Goal: Information Seeking & Learning: Learn about a topic

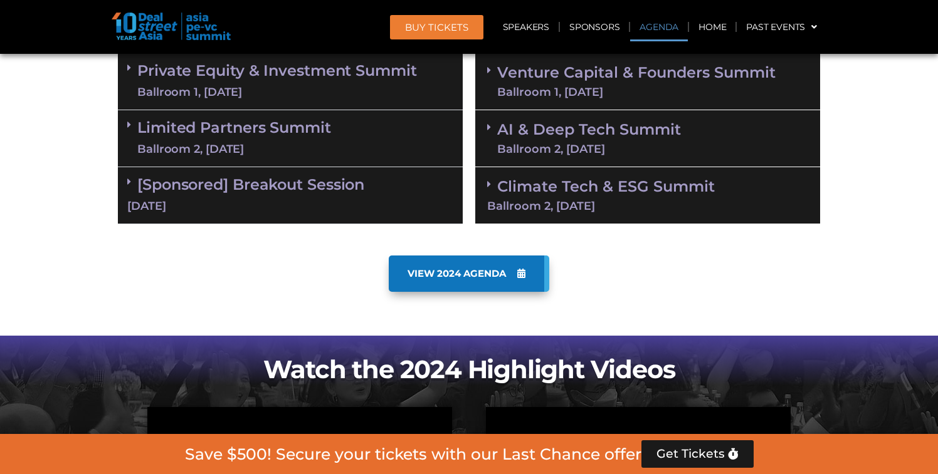
scroll to position [749, 0]
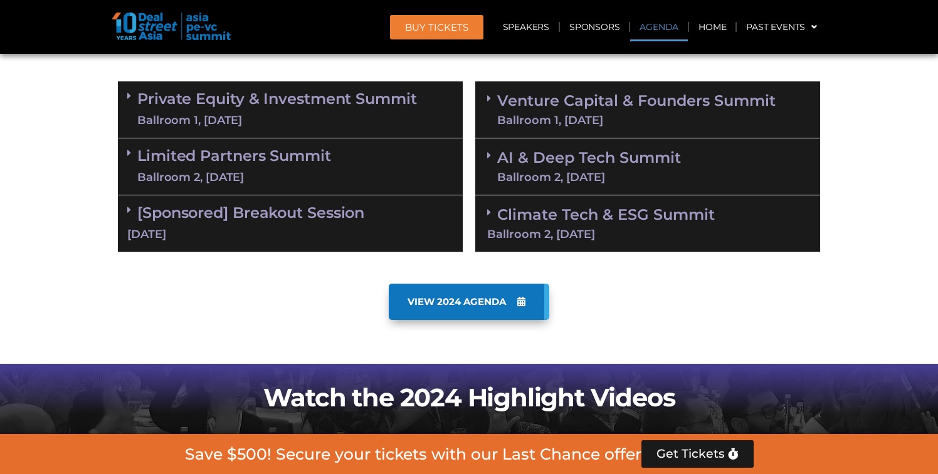
click at [526, 111] on link "Venture Capital & Founders​ Summit Ballroom 1, [DATE]" at bounding box center [636, 109] width 278 height 33
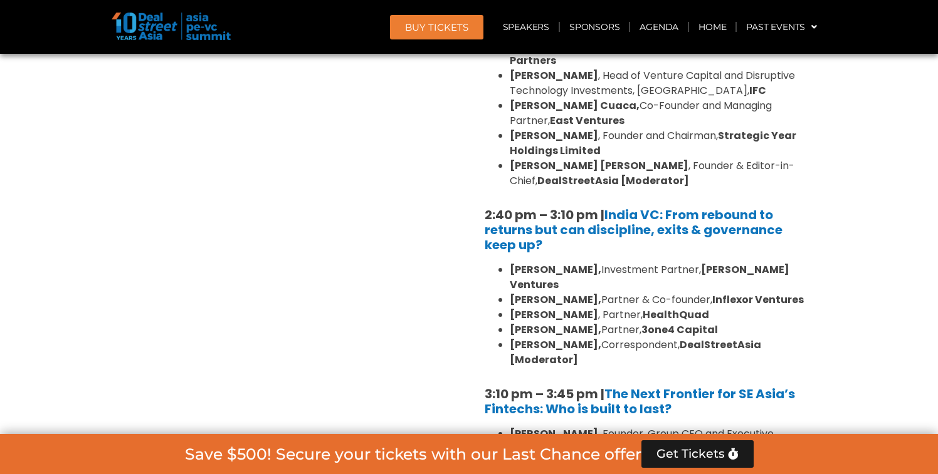
scroll to position [1760, 0]
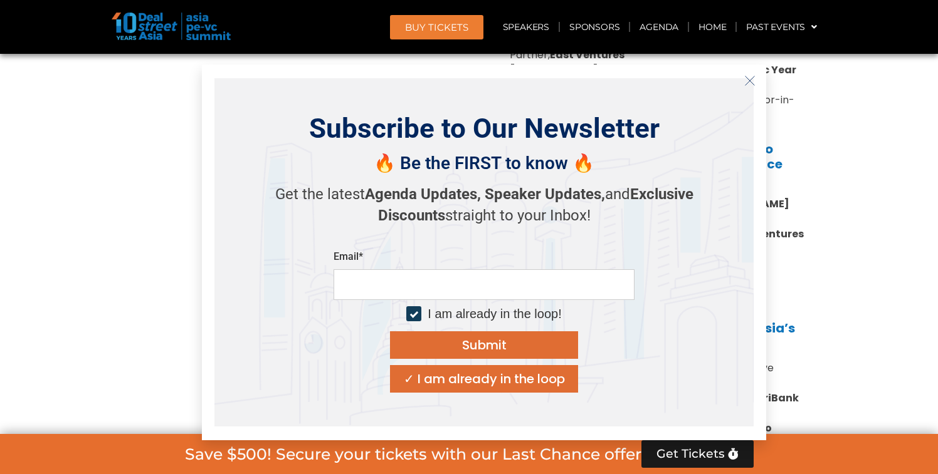
click at [752, 83] on line "Close" at bounding box center [749, 80] width 9 height 9
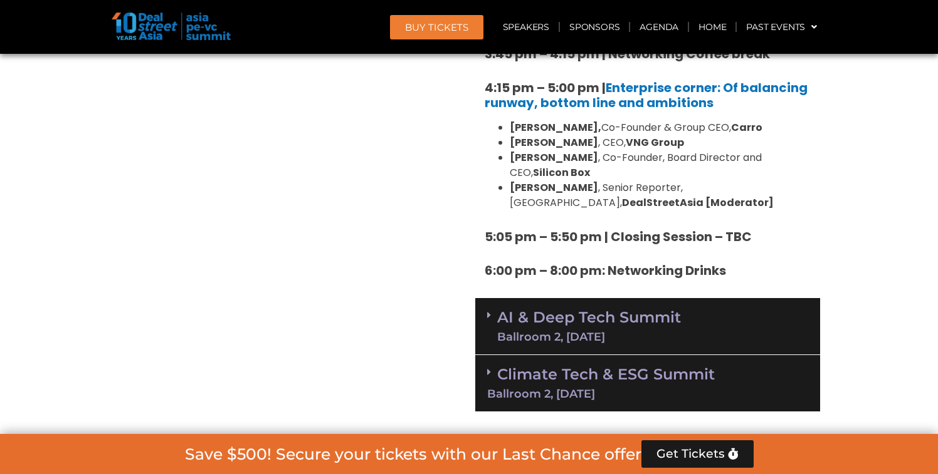
scroll to position [2219, 0]
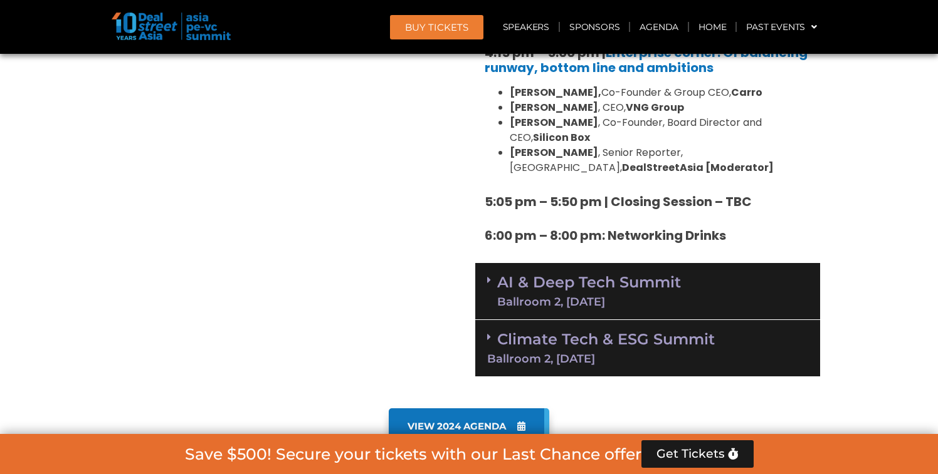
click at [564, 275] on link "AI & Deep Tech Summit Ballroom 2, [DATE]" at bounding box center [589, 291] width 184 height 33
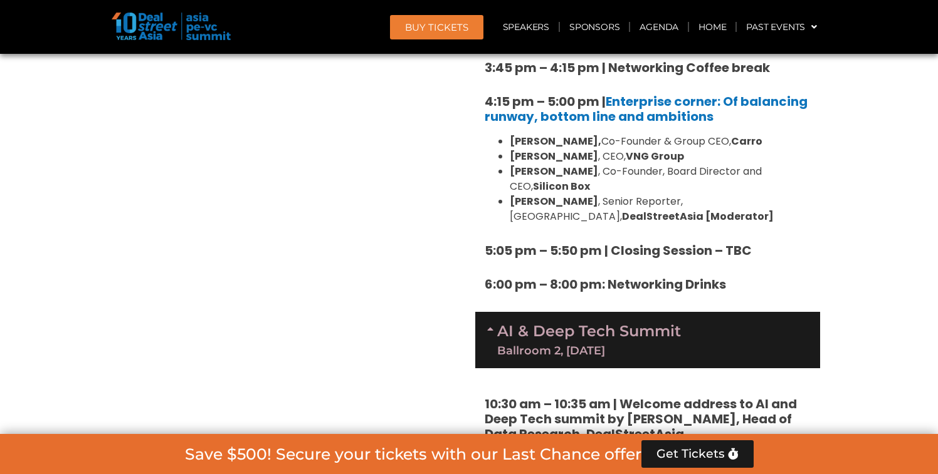
scroll to position [2164, 0]
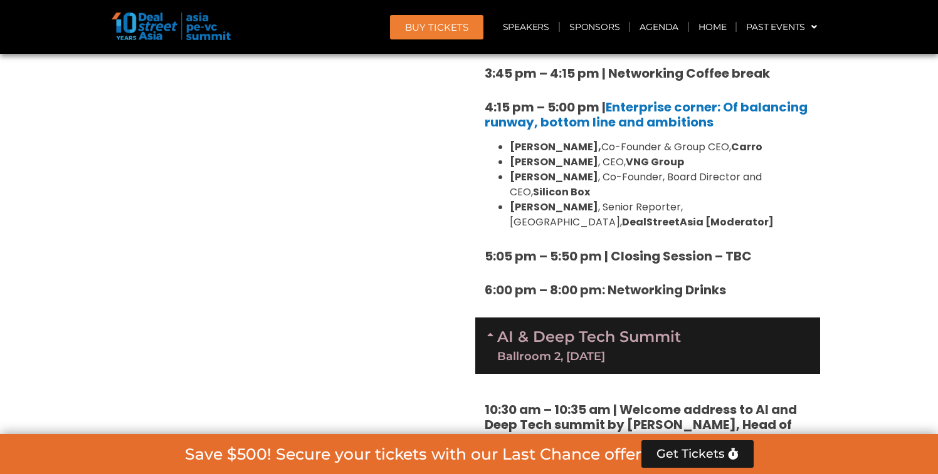
click at [570, 330] on link "AI & Deep Tech Summit Ballroom 2, [DATE]" at bounding box center [589, 346] width 184 height 33
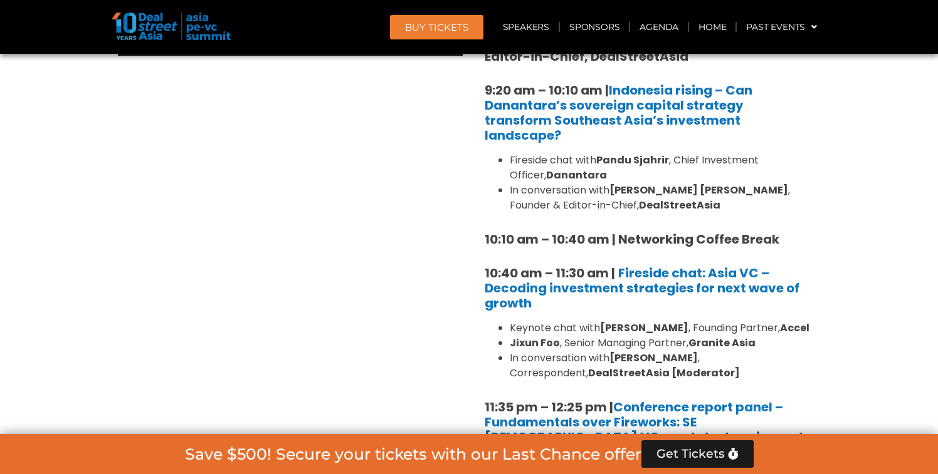
scroll to position [671, 0]
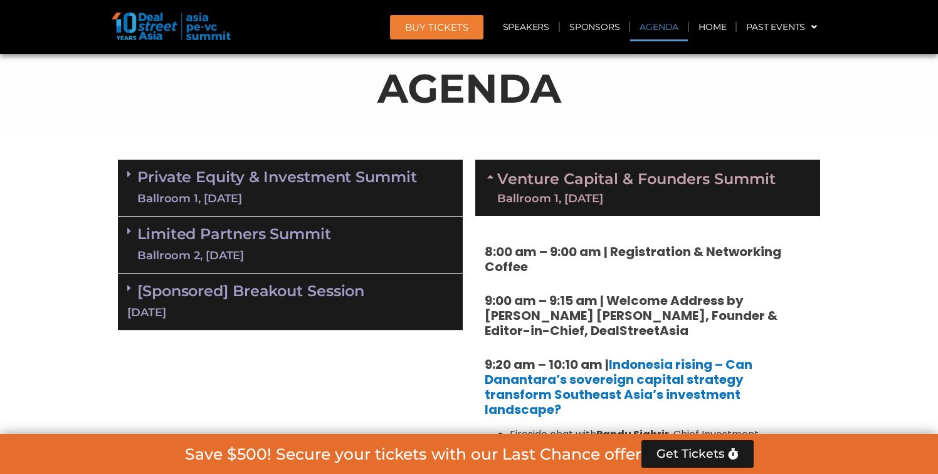
click at [572, 184] on link "Venture Capital & Founders​ Summit Ballroom 1, [DATE]" at bounding box center [636, 188] width 278 height 33
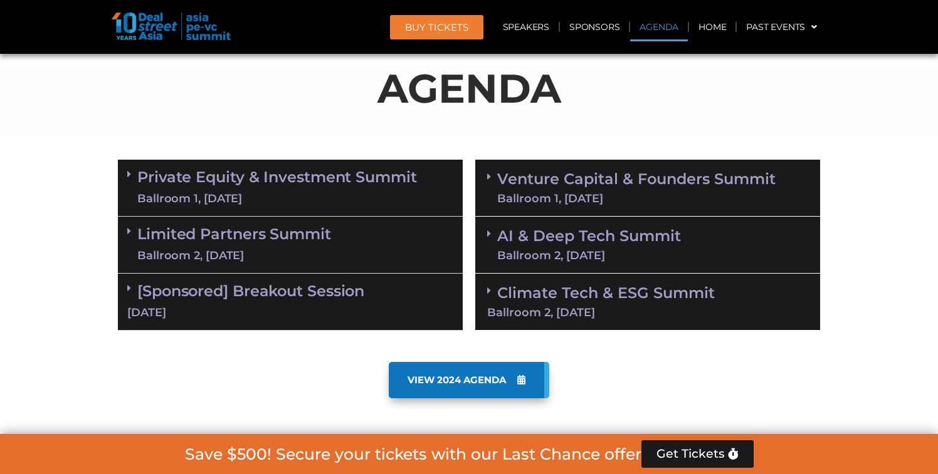
click at [568, 242] on link "AI & Deep Tech Summit Ballroom 2, [DATE]" at bounding box center [589, 245] width 184 height 33
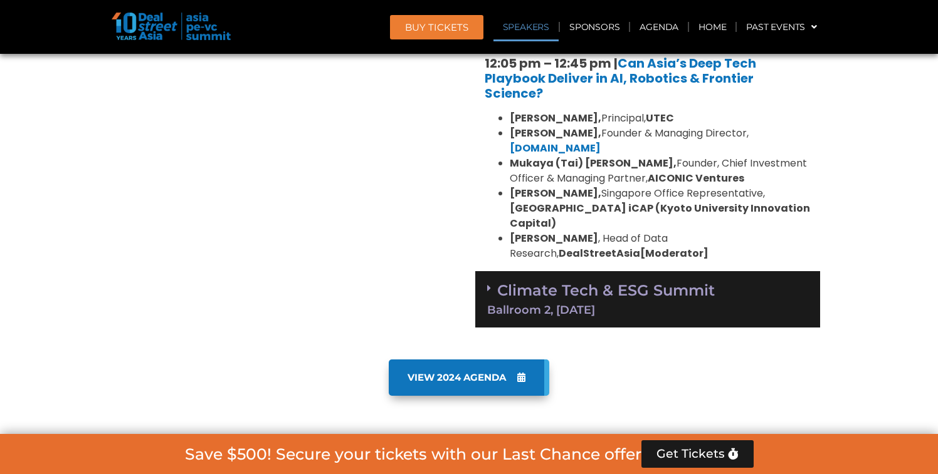
scroll to position [1221, 0]
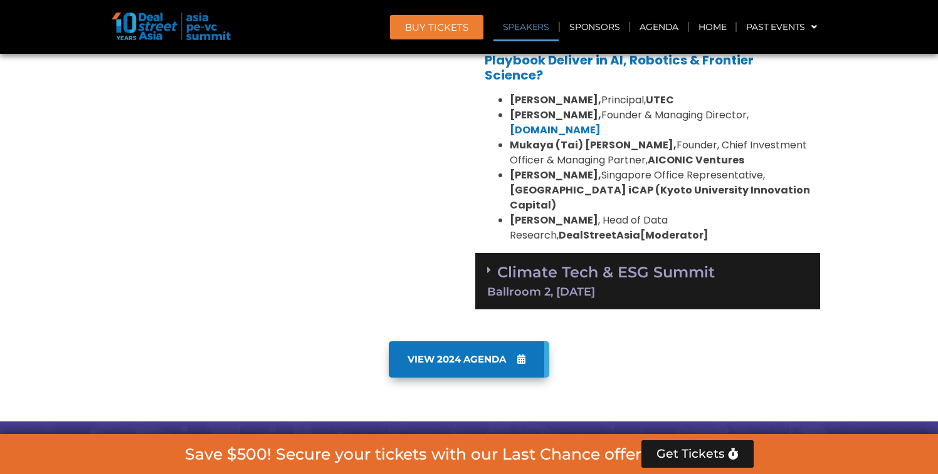
click at [587, 263] on link "Climate Tech & ESG Summit Ballroom 2, [DATE]" at bounding box center [647, 280] width 321 height 34
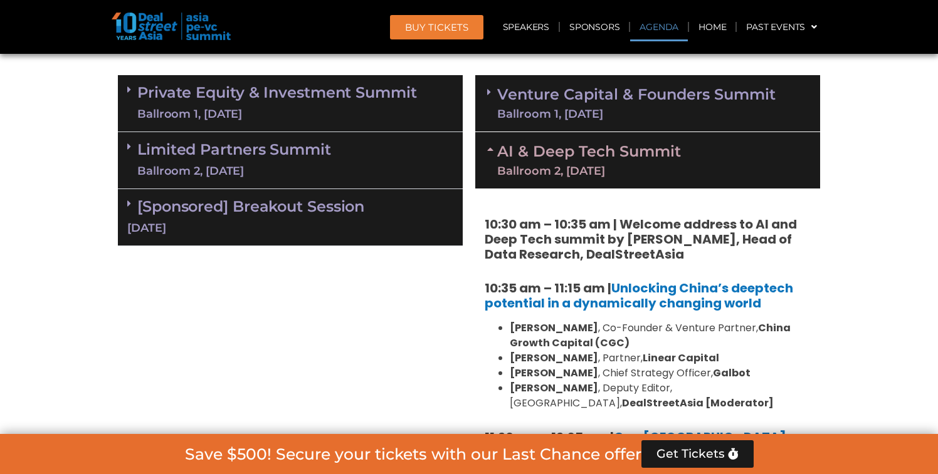
scroll to position [759, 0]
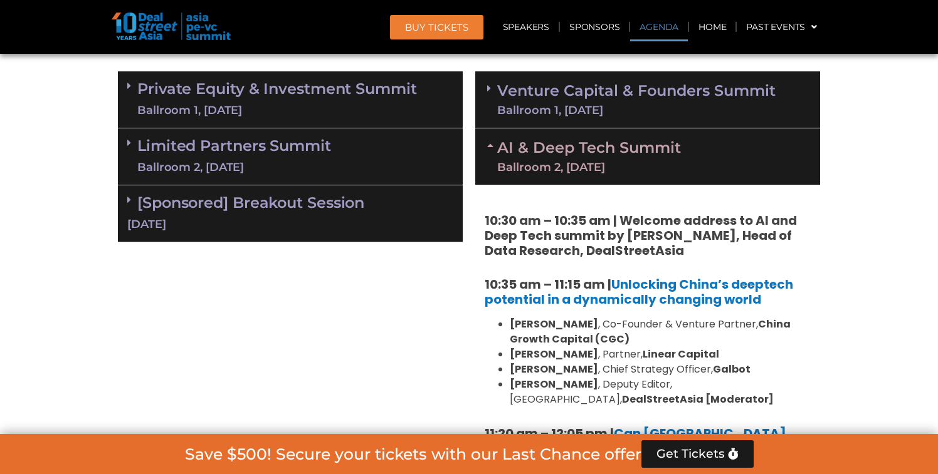
click at [529, 166] on div "Ballroom 2, [DATE]" at bounding box center [589, 167] width 184 height 11
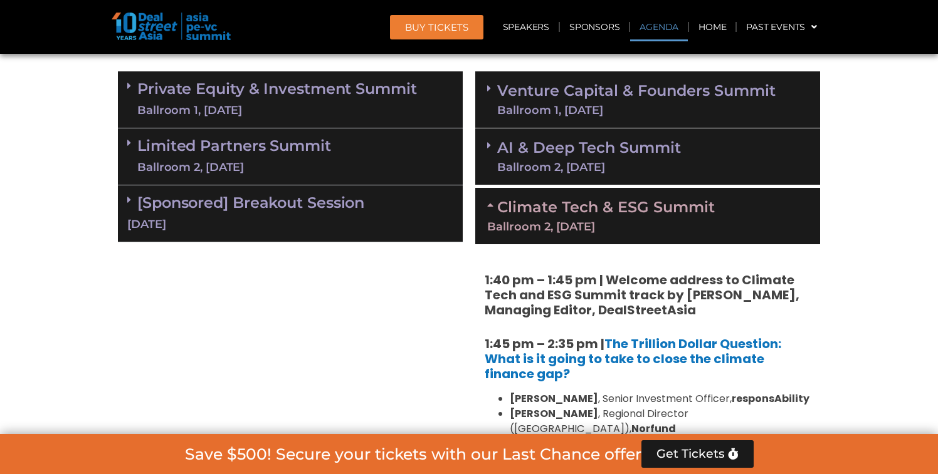
click at [538, 98] on link "Venture Capital & Founders​ Summit Ballroom 1, [DATE]" at bounding box center [636, 99] width 278 height 33
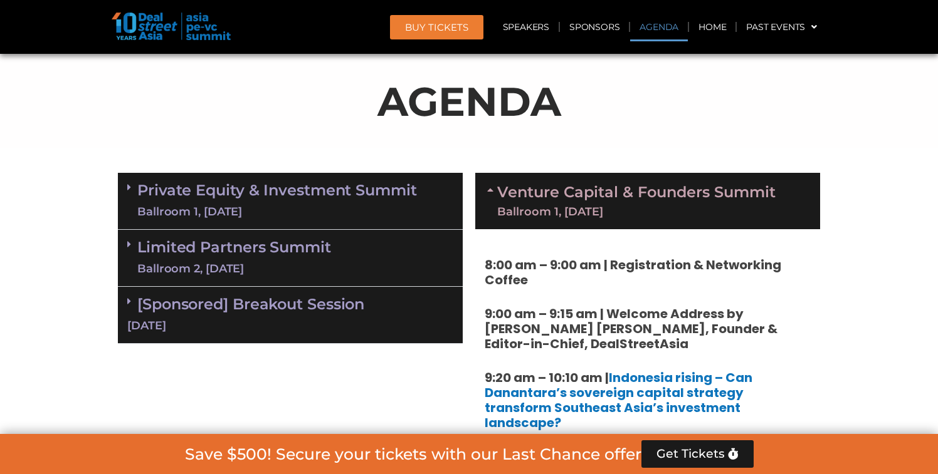
scroll to position [661, 0]
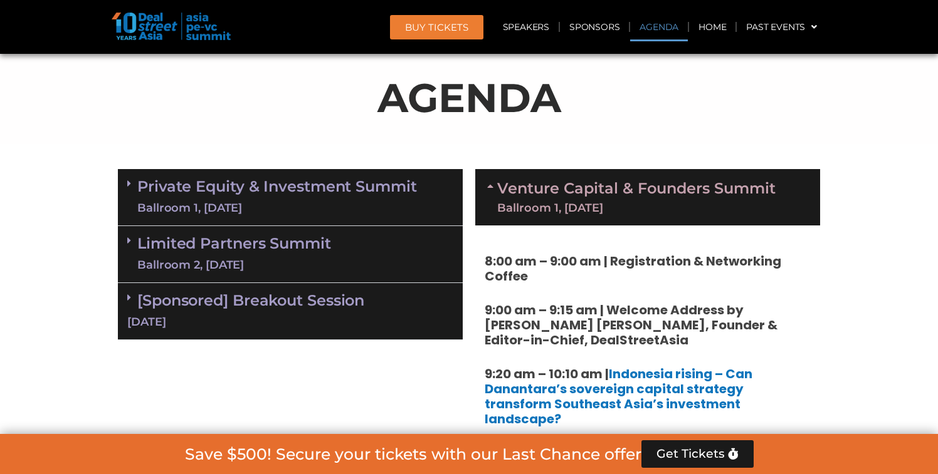
click at [535, 191] on link "Venture Capital & Founders​ Summit Ballroom 1, [DATE]" at bounding box center [636, 197] width 278 height 33
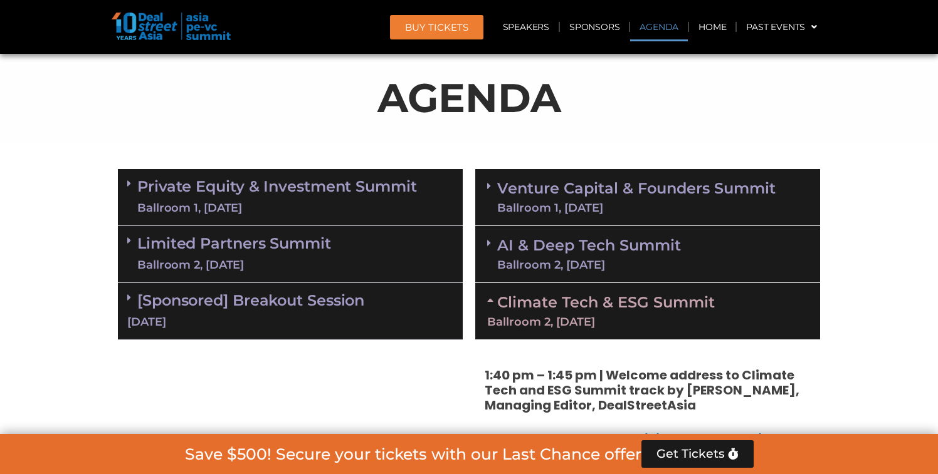
click at [542, 202] on div "Ballroom 1, [DATE]" at bounding box center [636, 207] width 278 height 11
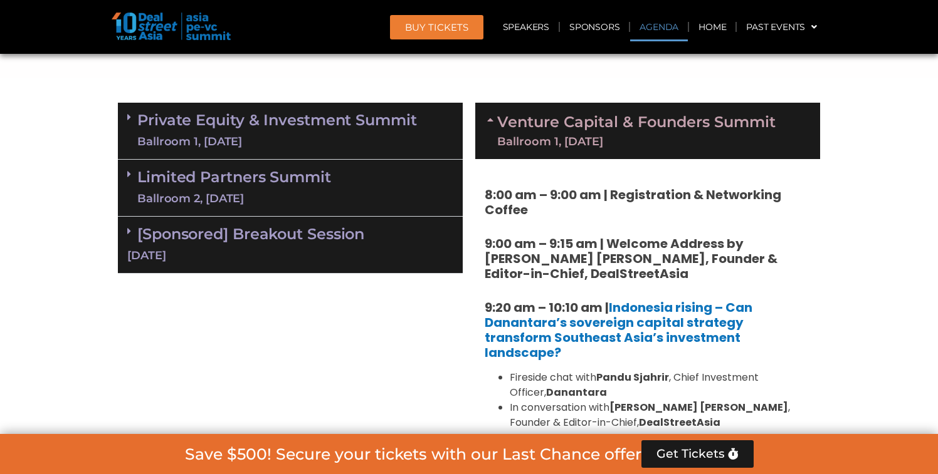
scroll to position [706, 0]
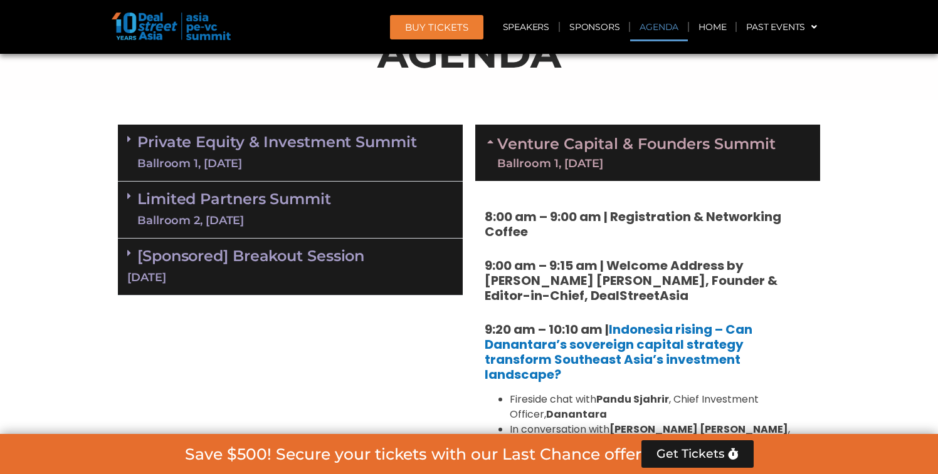
click at [560, 154] on link "Venture Capital & Founders​ Summit Ballroom 1, [DATE]" at bounding box center [636, 153] width 278 height 33
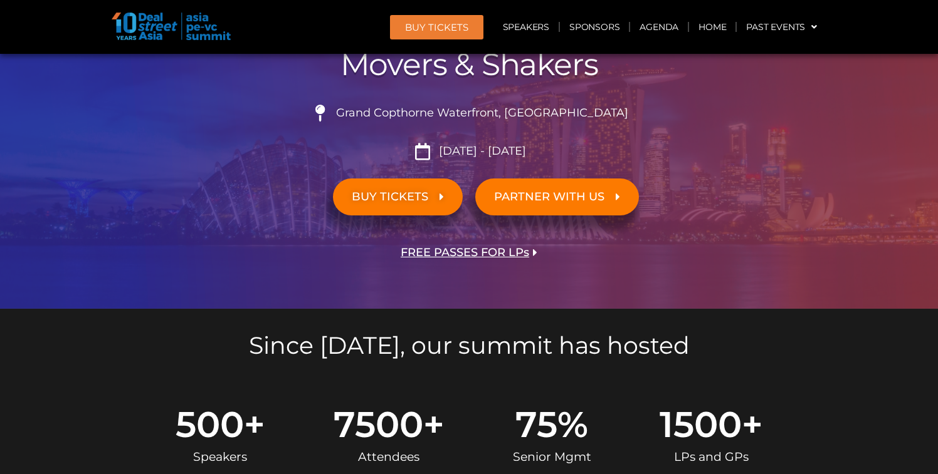
scroll to position [198, 0]
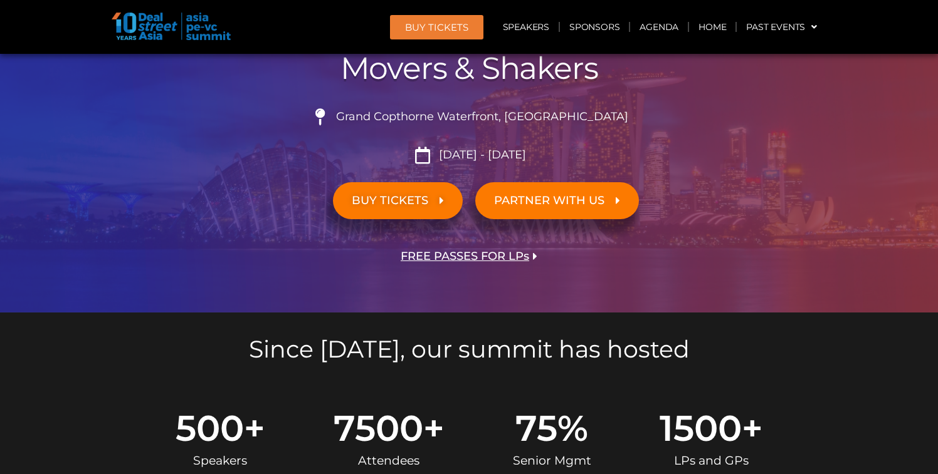
click at [442, 119] on span "Grand Copthorne Waterfront, [GEOGRAPHIC_DATA]​" at bounding box center [480, 117] width 295 height 14
copy ul "Grand Copthorne Waterfront, [GEOGRAPHIC_DATA]​"
